Goal: Transaction & Acquisition: Purchase product/service

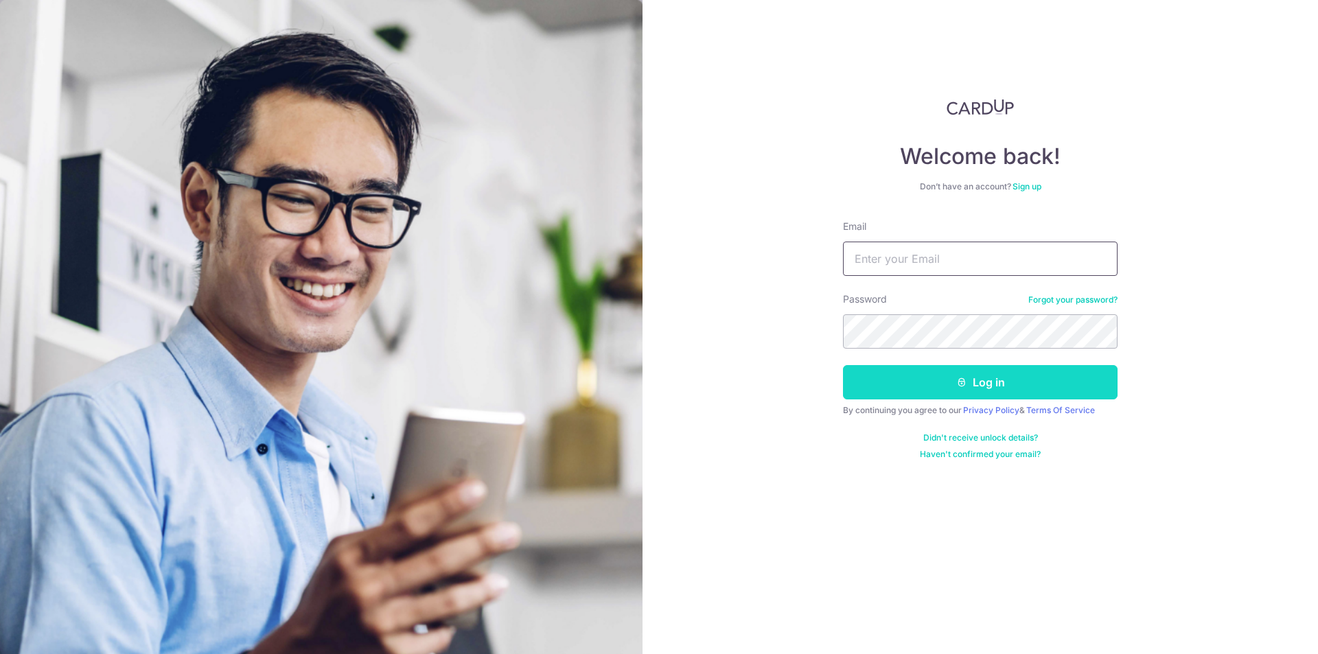
type input "[EMAIL_ADDRESS][DOMAIN_NAME]"
click at [881, 382] on button "Log in" at bounding box center [980, 382] width 274 height 34
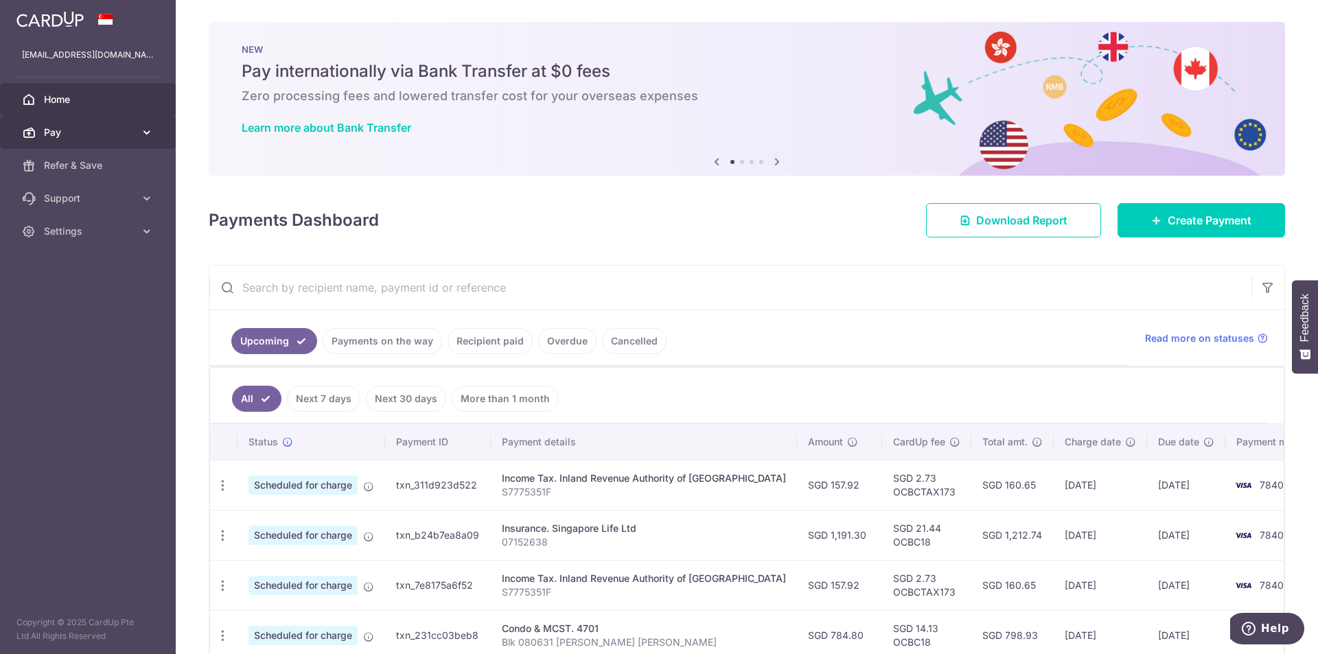
click at [104, 140] on link "Pay" at bounding box center [88, 132] width 176 height 33
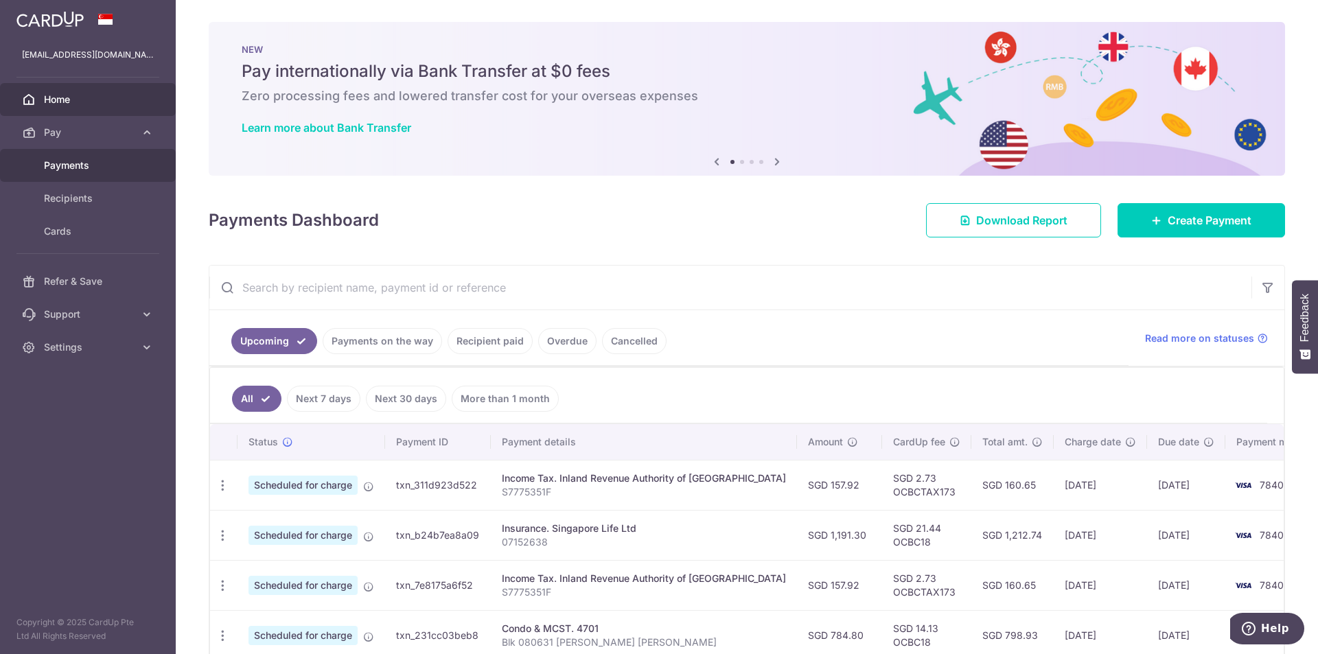
click at [93, 159] on span "Payments" at bounding box center [89, 166] width 91 height 14
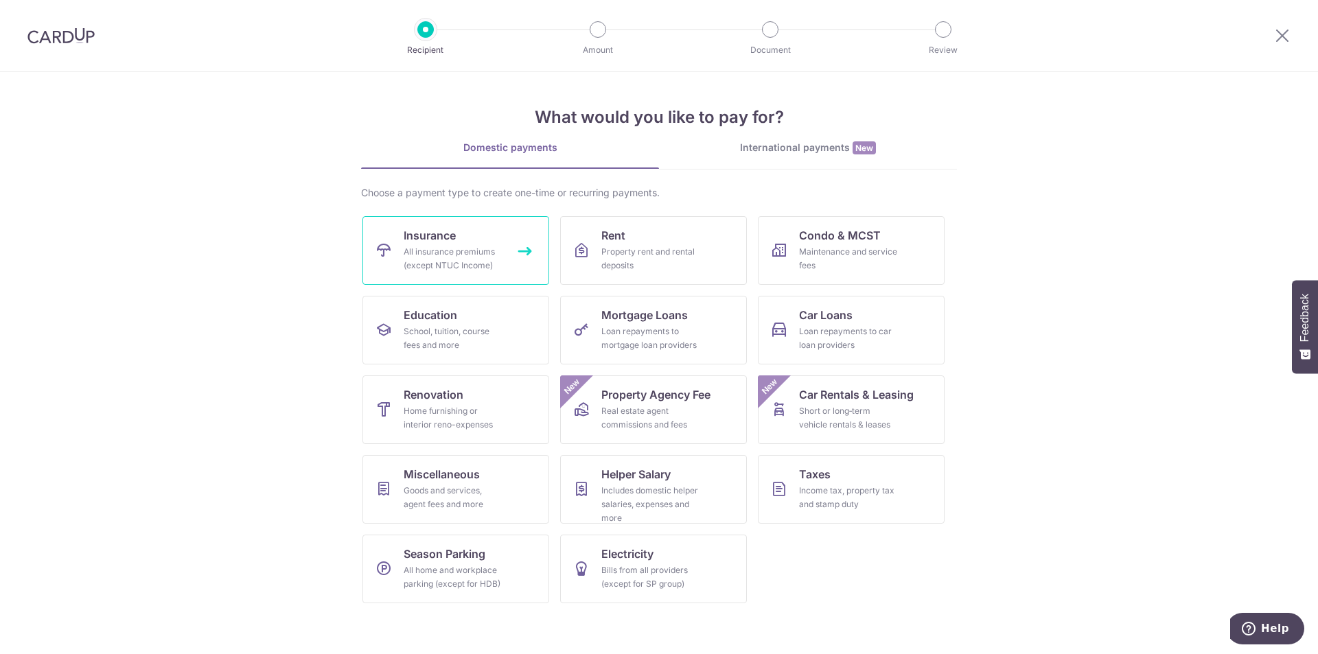
click at [441, 256] on div "All insurance premiums (except NTUC Income)" at bounding box center [453, 258] width 99 height 27
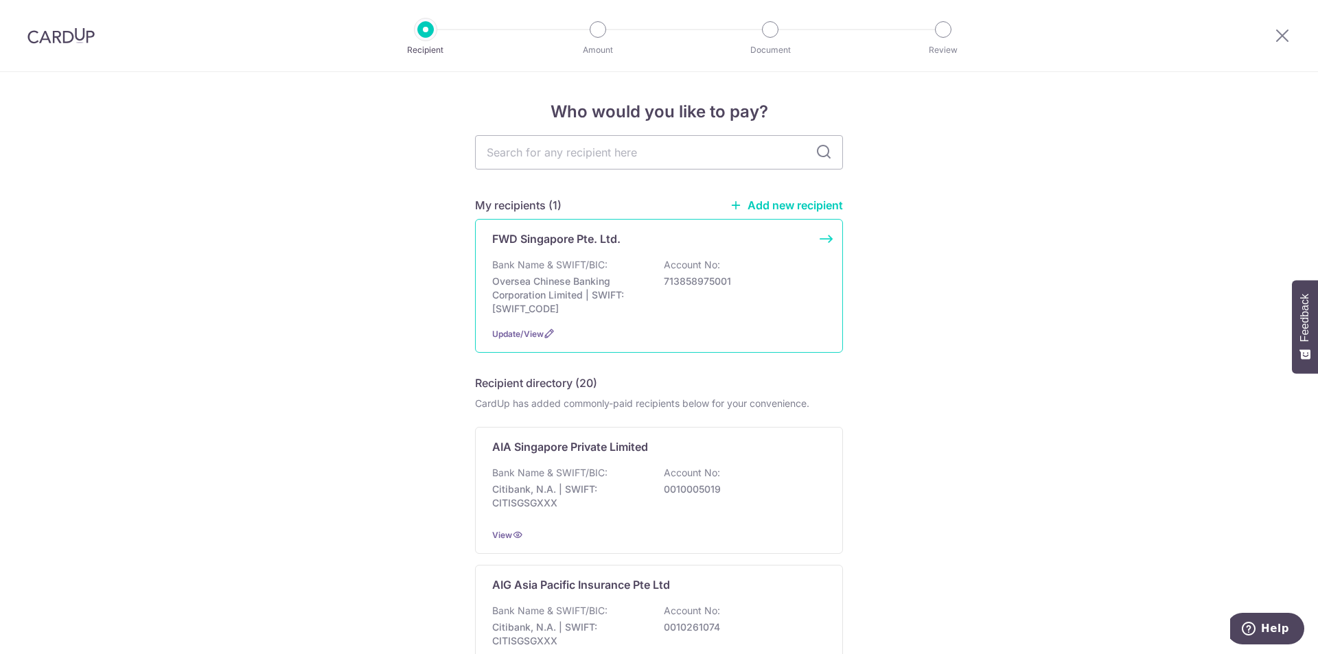
click at [565, 312] on p "Oversea Chinese Banking Corporation Limited | SWIFT: OCBCSGSGXXX" at bounding box center [569, 294] width 154 height 41
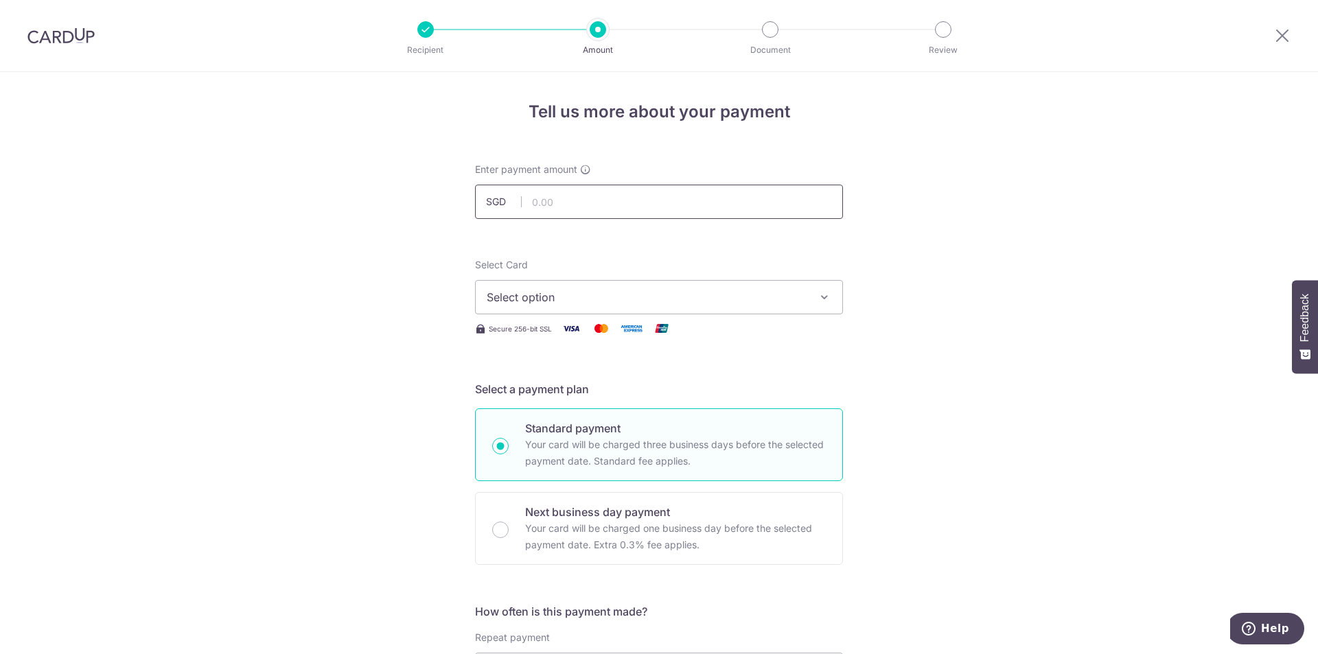
click at [727, 205] on input "text" at bounding box center [659, 202] width 368 height 34
type input "15,000.00"
click at [759, 296] on span "Select option" at bounding box center [647, 297] width 320 height 16
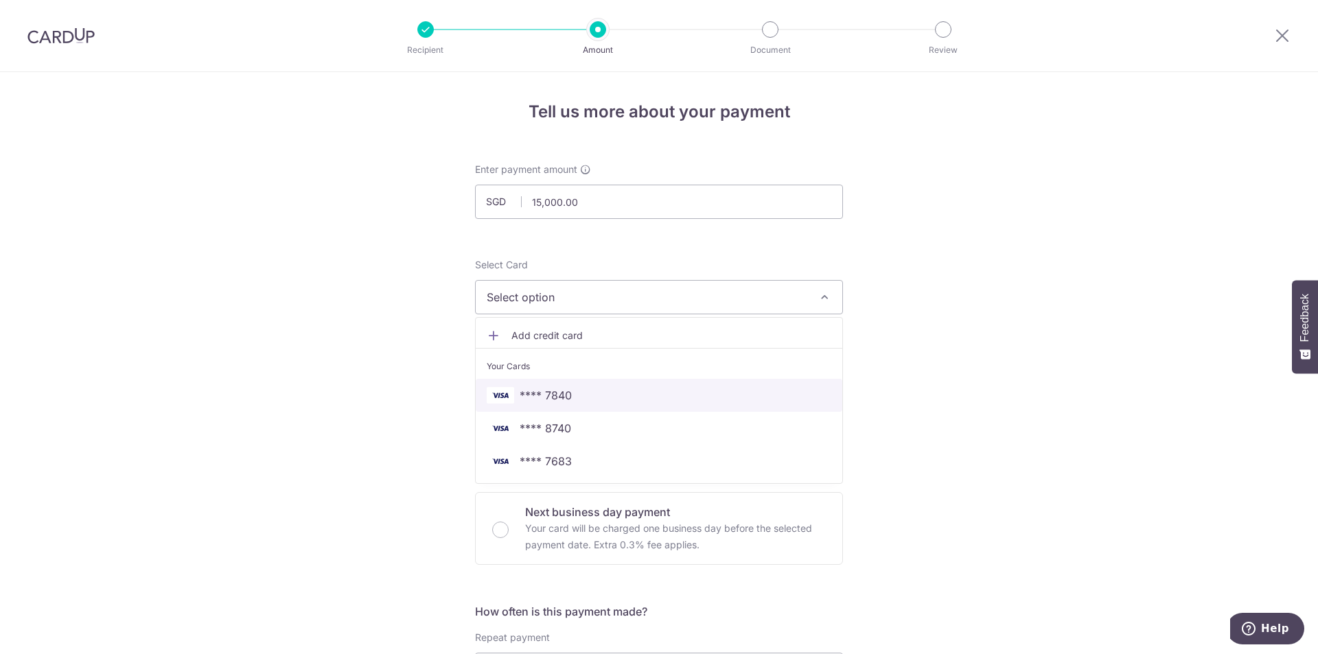
click at [705, 389] on span "**** 7840" at bounding box center [659, 395] width 344 height 16
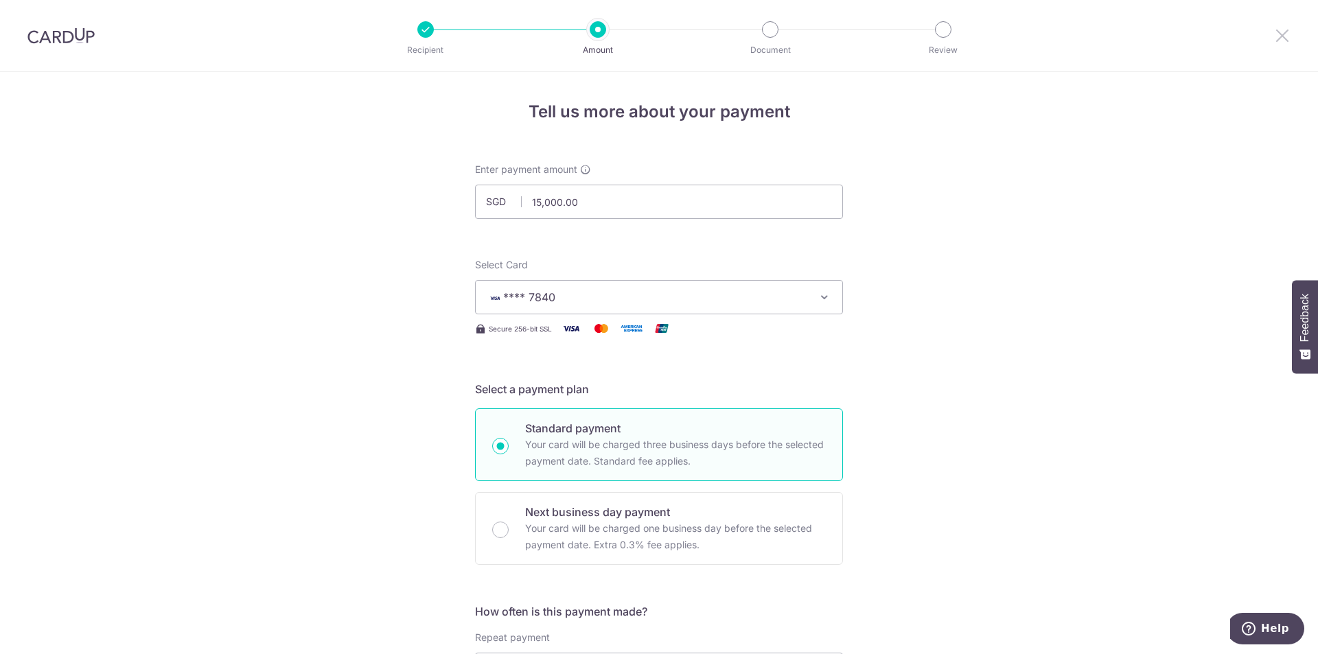
click at [1278, 36] on icon at bounding box center [1282, 35] width 16 height 17
